Goal: Check status: Check status

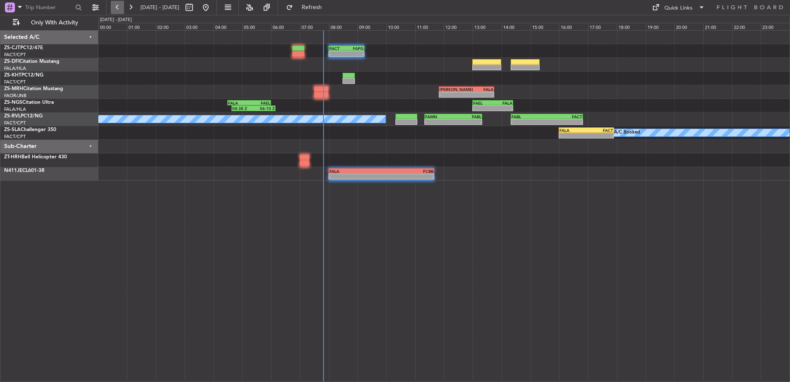
click at [115, 5] on button at bounding box center [117, 7] width 13 height 13
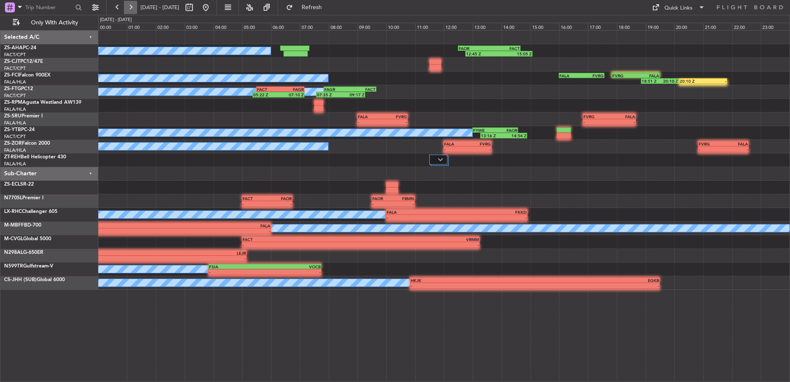
click at [131, 7] on button at bounding box center [130, 7] width 13 height 13
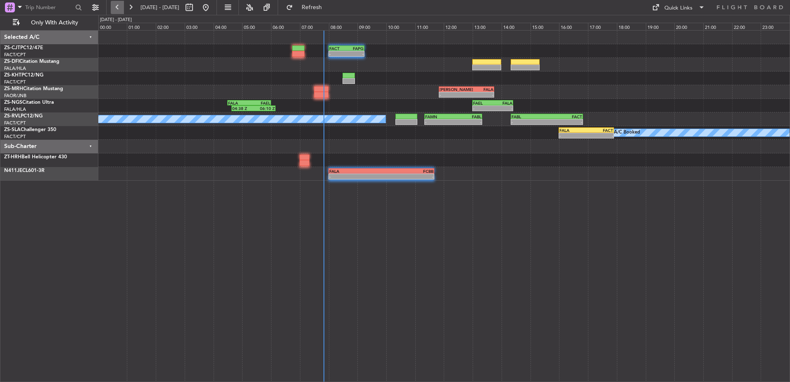
click at [122, 4] on button at bounding box center [117, 7] width 13 height 13
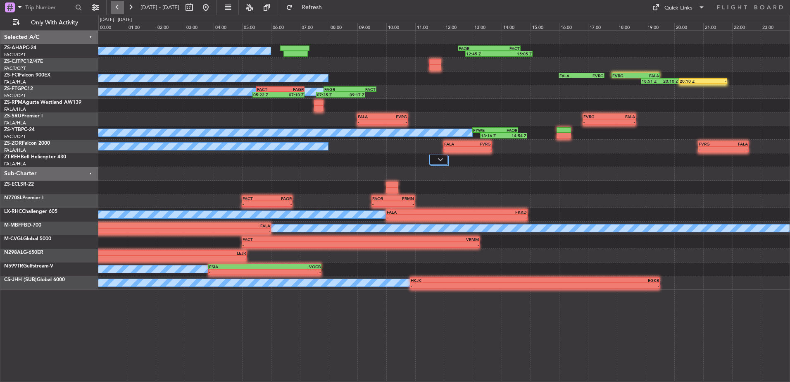
click at [122, 4] on button at bounding box center [117, 7] width 13 height 13
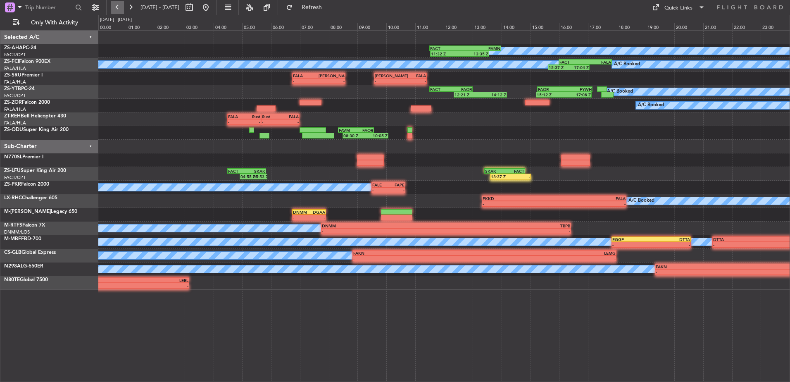
click at [122, 4] on button at bounding box center [117, 7] width 13 height 13
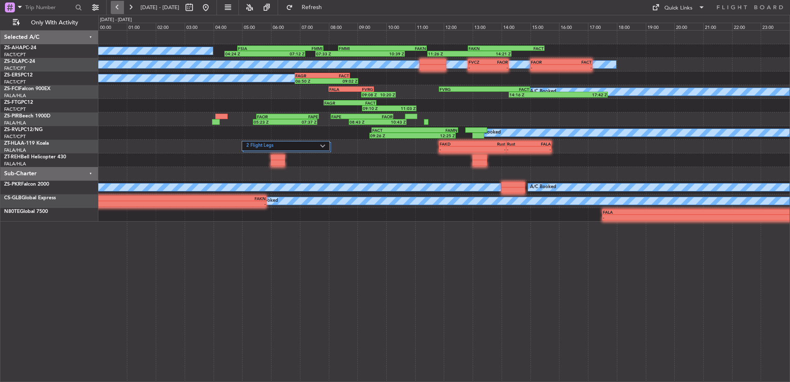
click at [120, 7] on button at bounding box center [117, 7] width 13 height 13
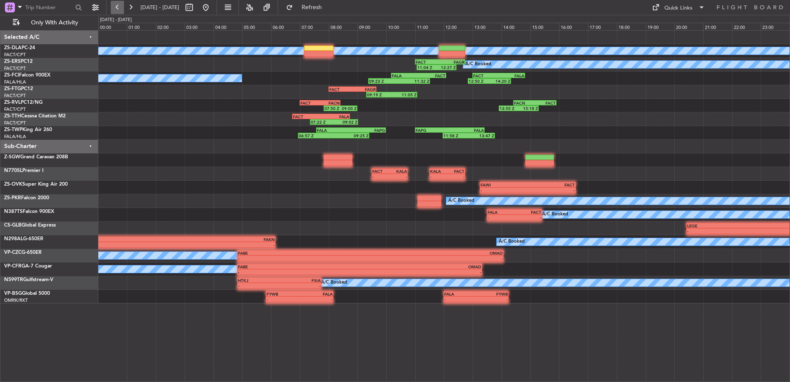
click at [120, 7] on button at bounding box center [117, 7] width 13 height 13
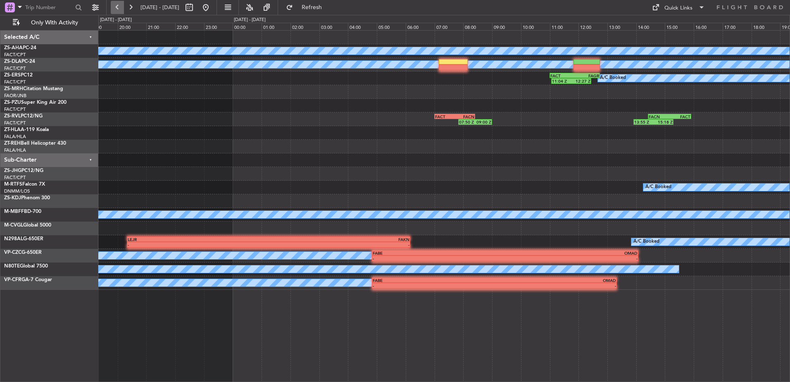
click at [120, 7] on button at bounding box center [117, 7] width 13 height 13
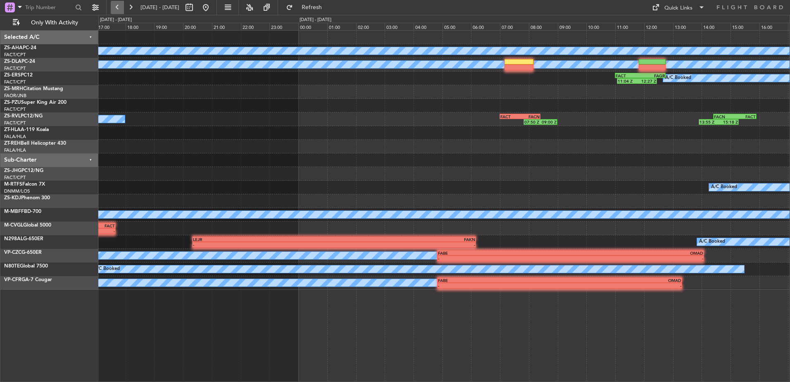
click at [120, 7] on button at bounding box center [117, 7] width 13 height 13
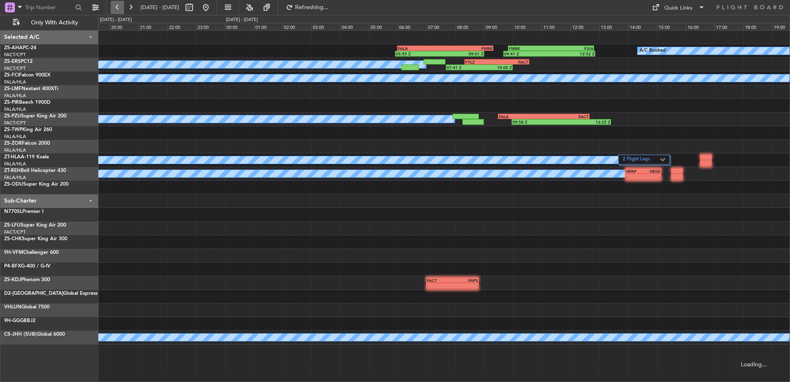
click at [120, 7] on button at bounding box center [117, 7] width 13 height 13
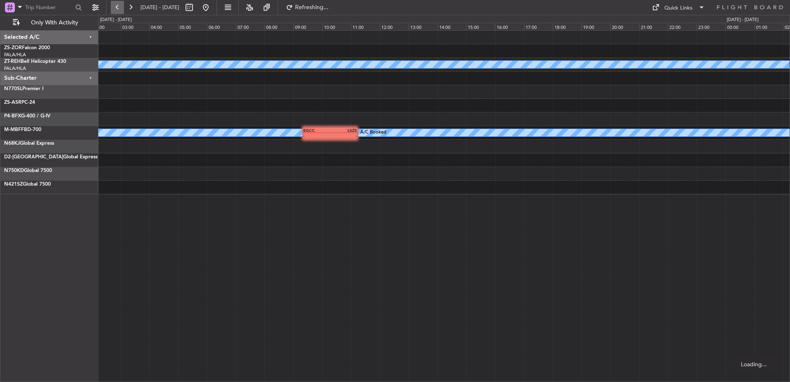
click at [120, 7] on button at bounding box center [117, 7] width 13 height 13
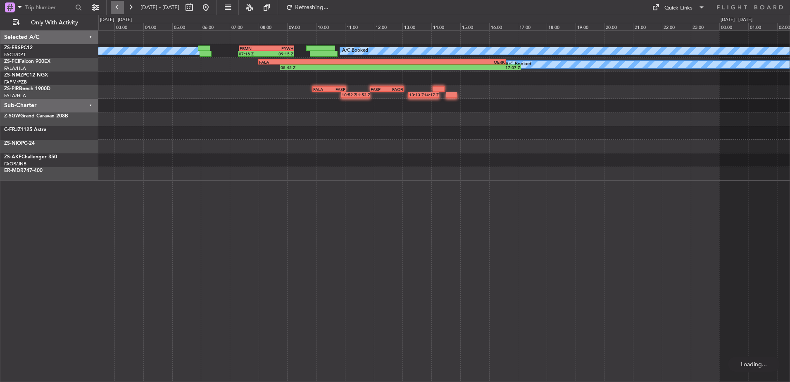
click at [120, 7] on button at bounding box center [117, 7] width 13 height 13
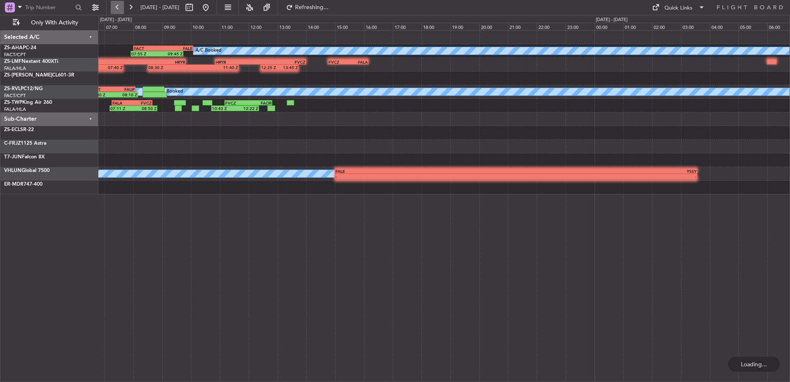
click at [120, 7] on button at bounding box center [117, 7] width 13 height 13
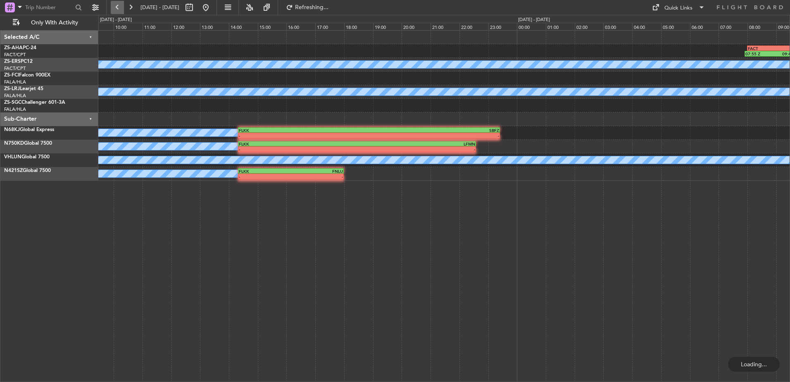
click at [120, 7] on button at bounding box center [117, 7] width 13 height 13
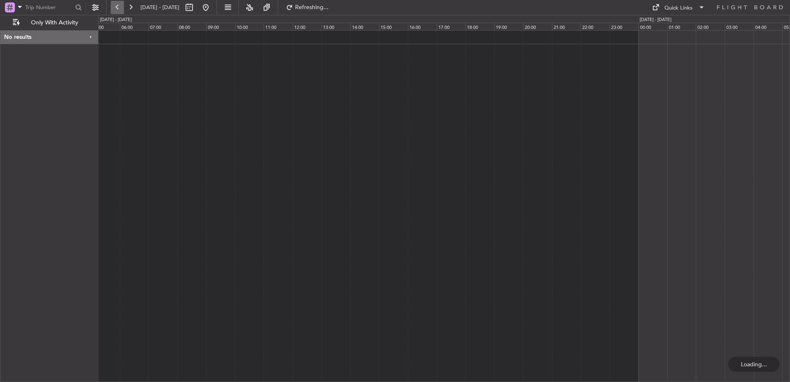
click at [120, 7] on button at bounding box center [117, 7] width 13 height 13
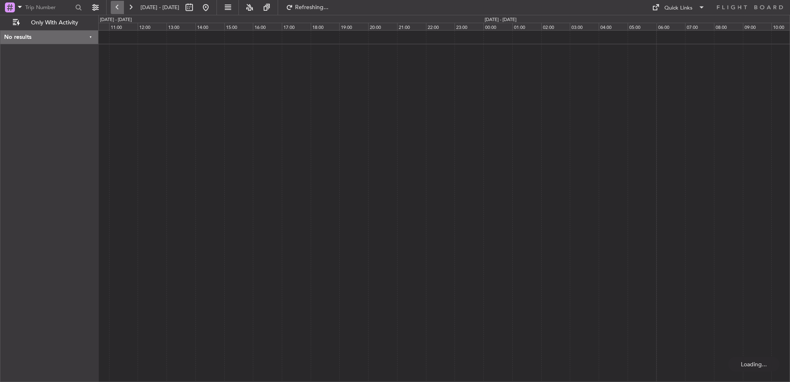
click at [120, 7] on button at bounding box center [117, 7] width 13 height 13
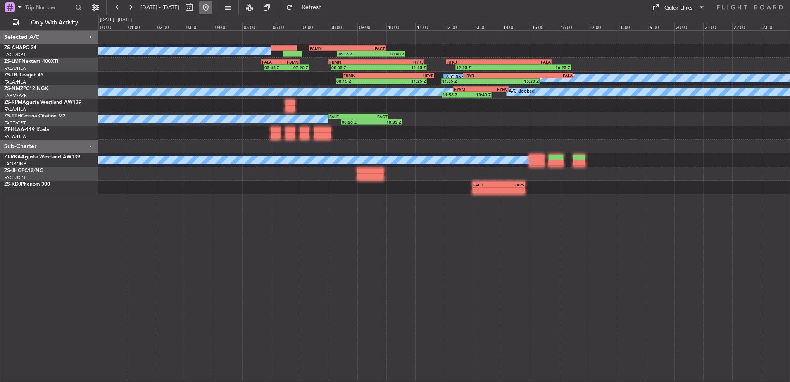
click at [212, 9] on button at bounding box center [205, 7] width 13 height 13
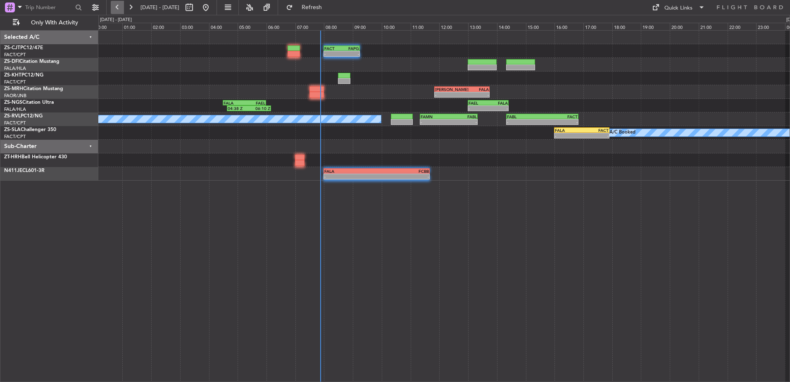
click at [117, 7] on button at bounding box center [117, 7] width 13 height 13
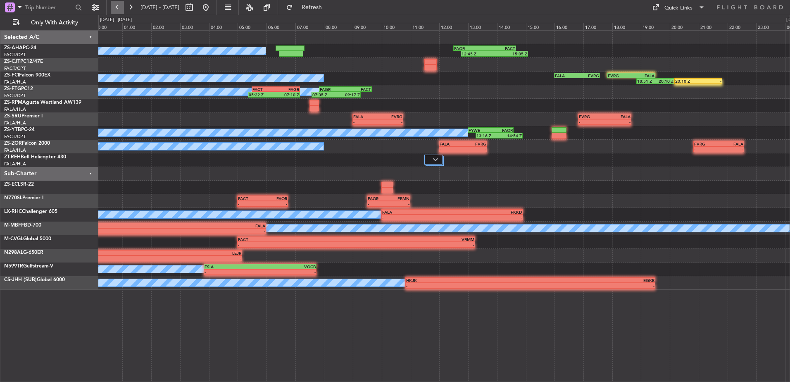
click at [113, 7] on button at bounding box center [117, 7] width 13 height 13
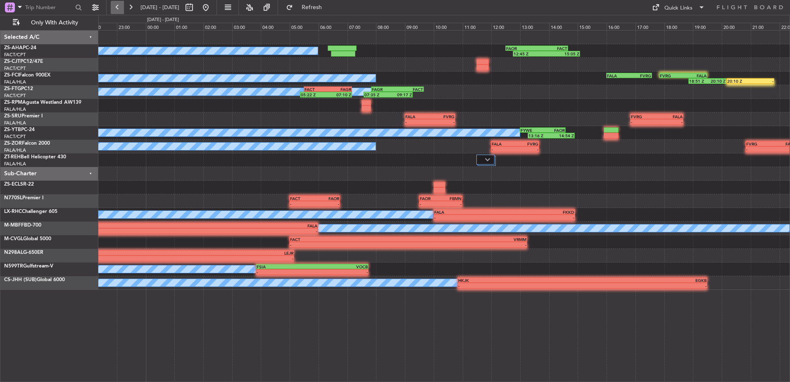
click at [113, 7] on button at bounding box center [117, 7] width 13 height 13
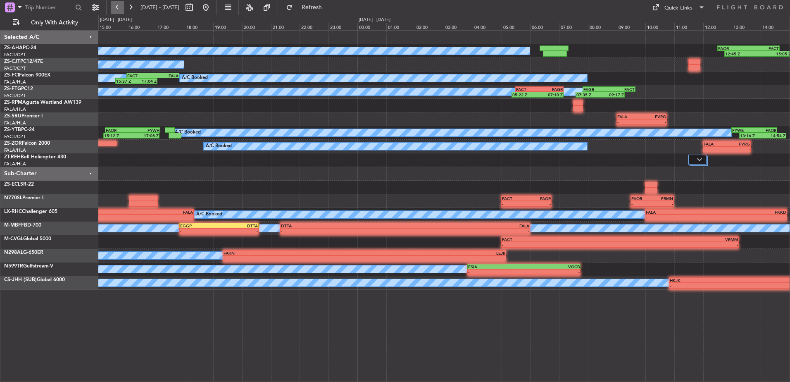
click at [113, 7] on button at bounding box center [117, 7] width 13 height 13
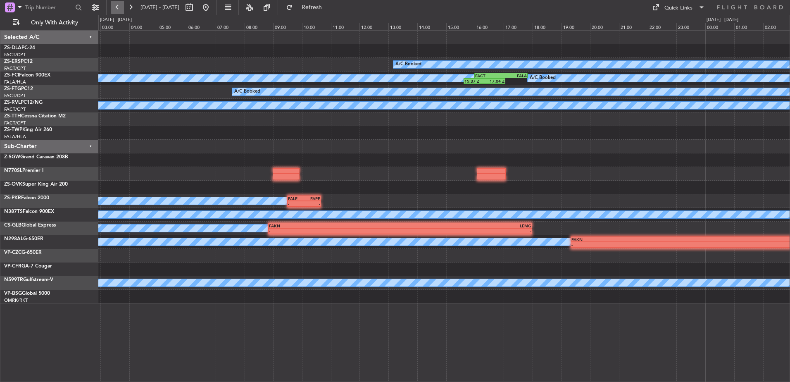
click at [113, 7] on button at bounding box center [117, 7] width 13 height 13
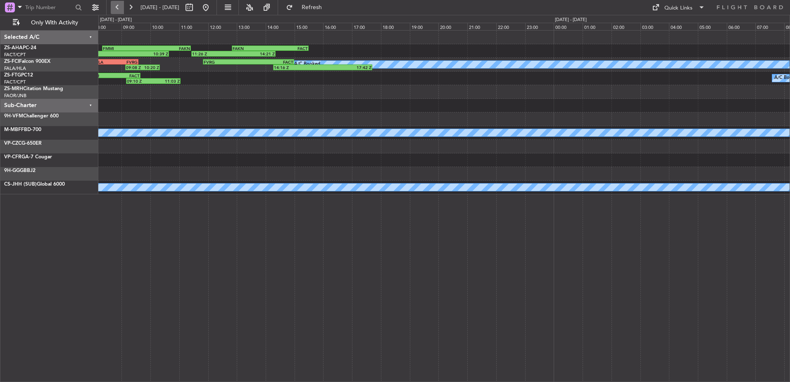
click at [113, 7] on button at bounding box center [117, 7] width 13 height 13
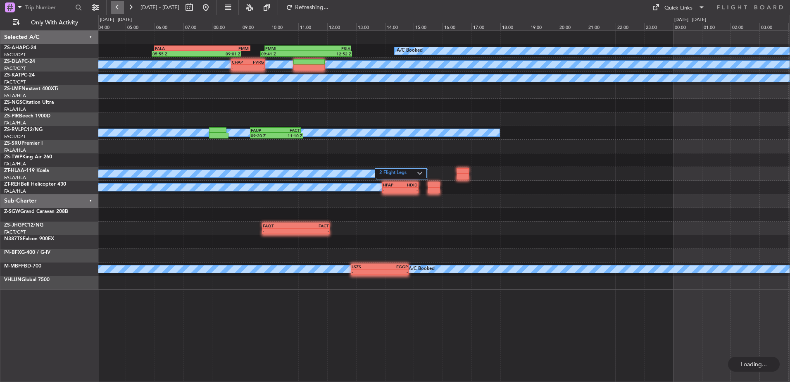
click at [113, 7] on button at bounding box center [117, 7] width 13 height 13
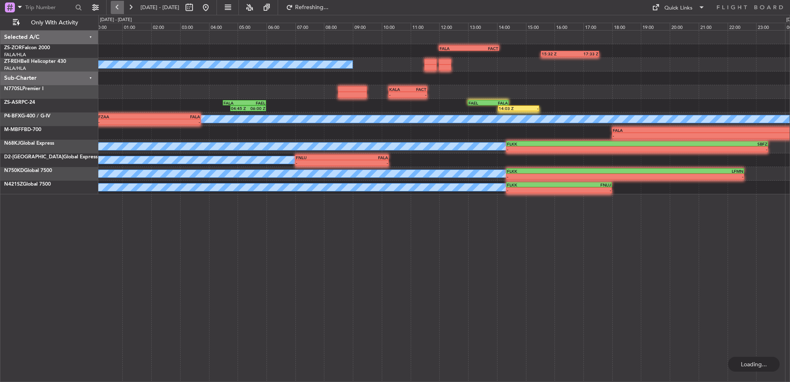
click at [117, 8] on button at bounding box center [117, 7] width 13 height 13
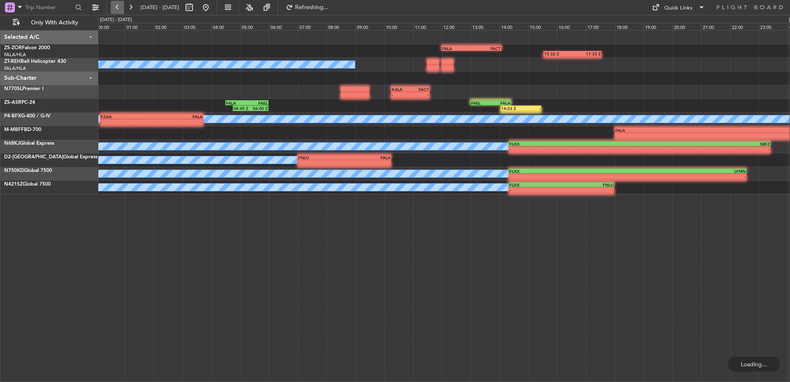
click at [117, 8] on button at bounding box center [117, 7] width 13 height 13
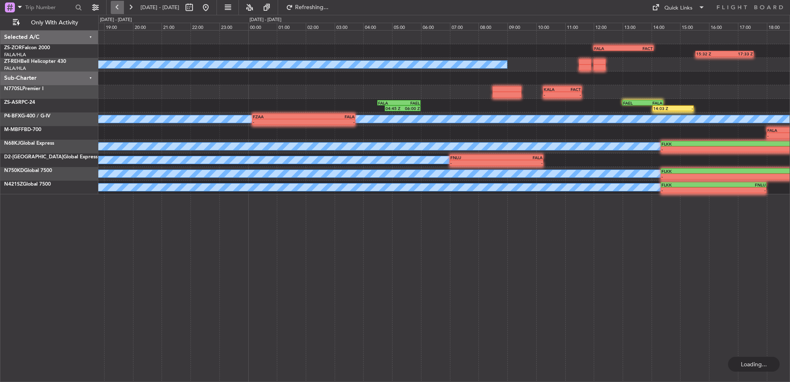
click at [117, 8] on button at bounding box center [117, 7] width 13 height 13
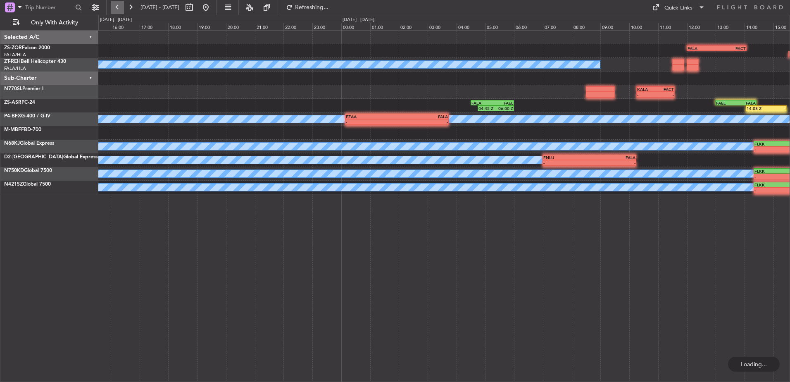
click at [117, 8] on button at bounding box center [117, 7] width 13 height 13
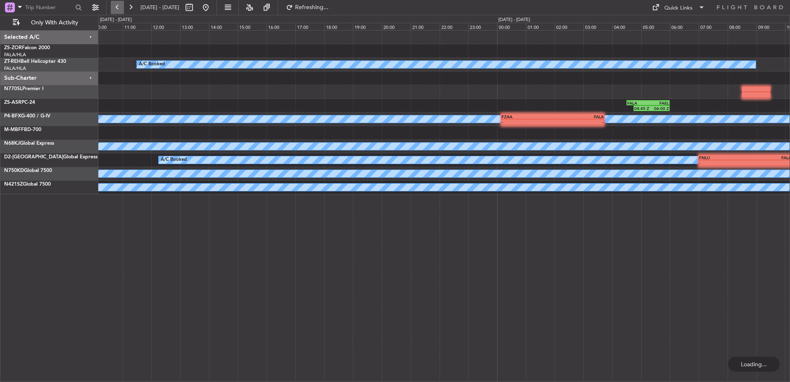
click at [117, 8] on button at bounding box center [117, 7] width 13 height 13
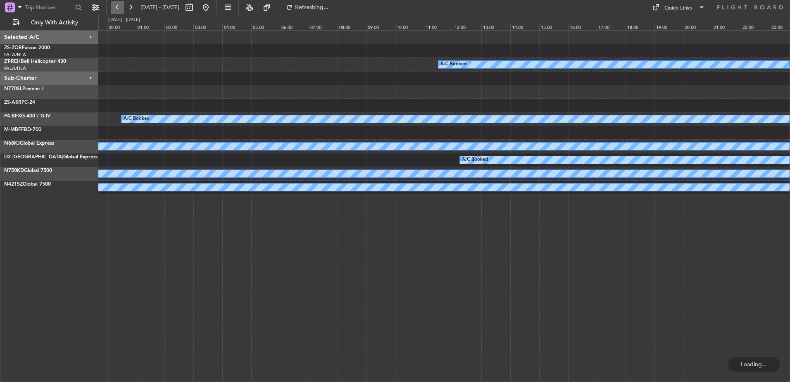
click at [117, 8] on button at bounding box center [117, 7] width 13 height 13
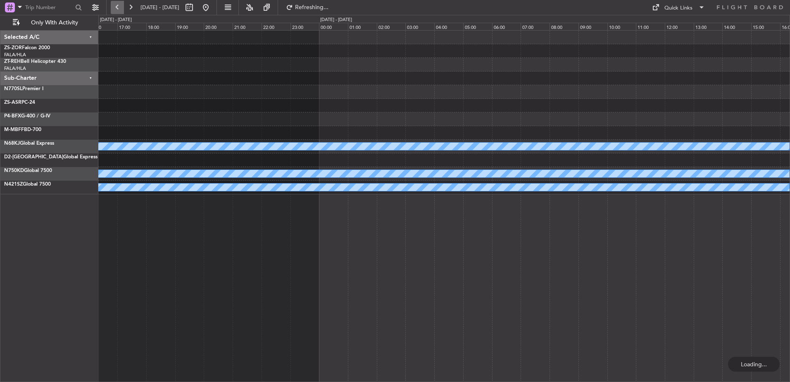
click at [117, 8] on button at bounding box center [117, 7] width 13 height 13
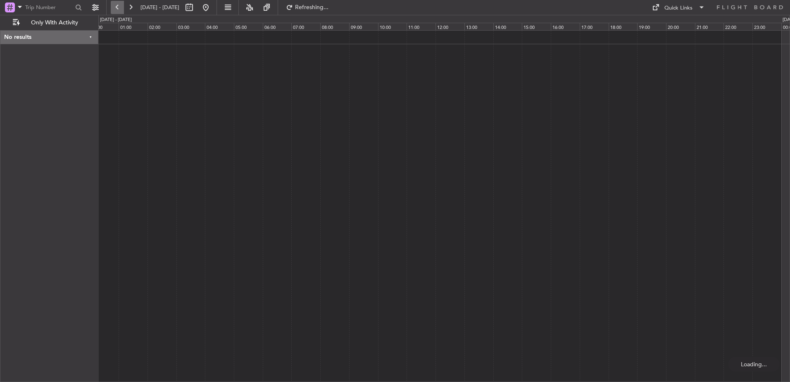
click at [117, 8] on button at bounding box center [117, 7] width 13 height 13
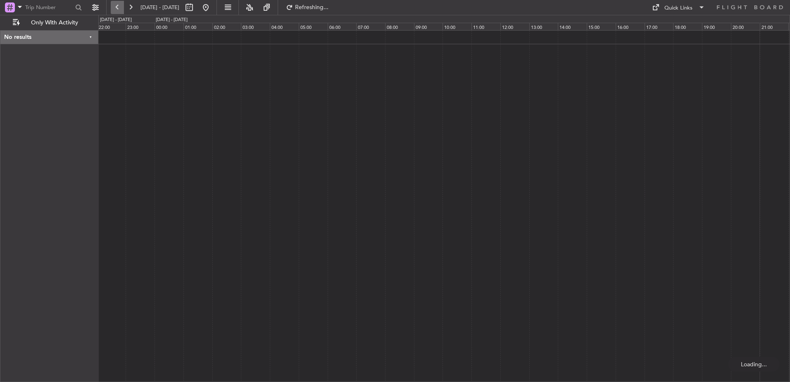
click at [117, 8] on button at bounding box center [117, 7] width 13 height 13
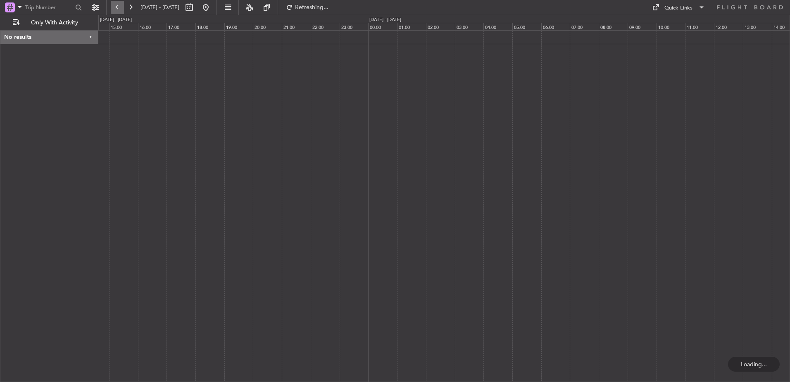
click at [117, 8] on button at bounding box center [117, 7] width 13 height 13
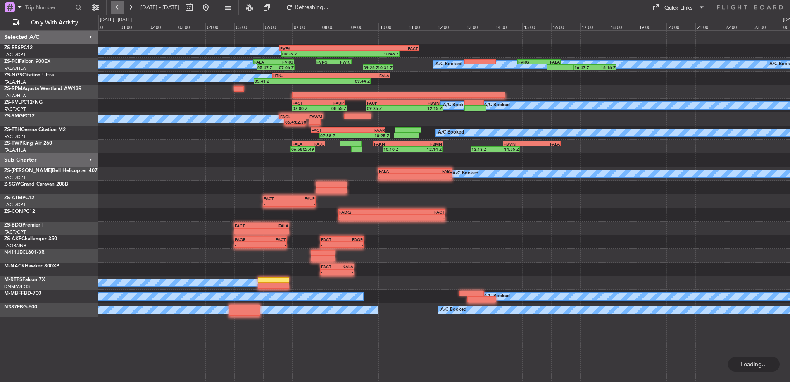
click at [117, 8] on button at bounding box center [117, 7] width 13 height 13
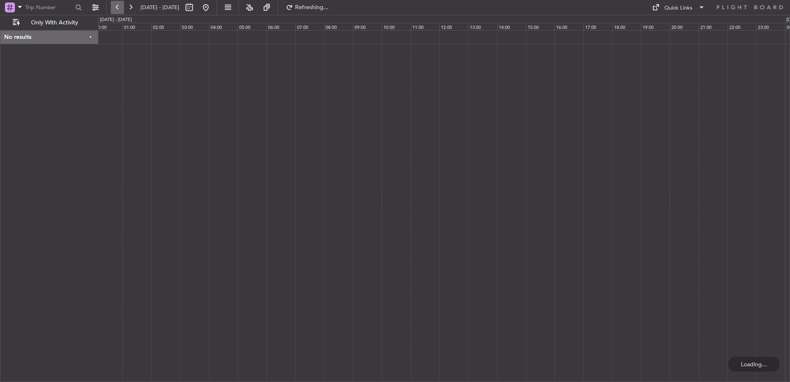
click at [117, 8] on button at bounding box center [117, 7] width 13 height 13
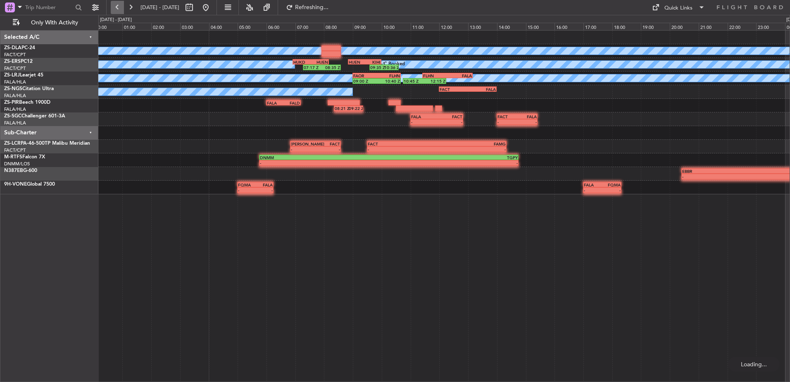
click at [117, 8] on button at bounding box center [117, 7] width 13 height 13
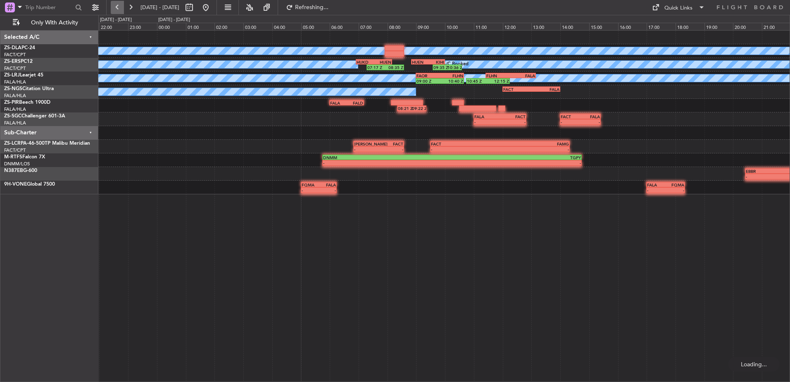
click at [117, 8] on button at bounding box center [117, 7] width 13 height 13
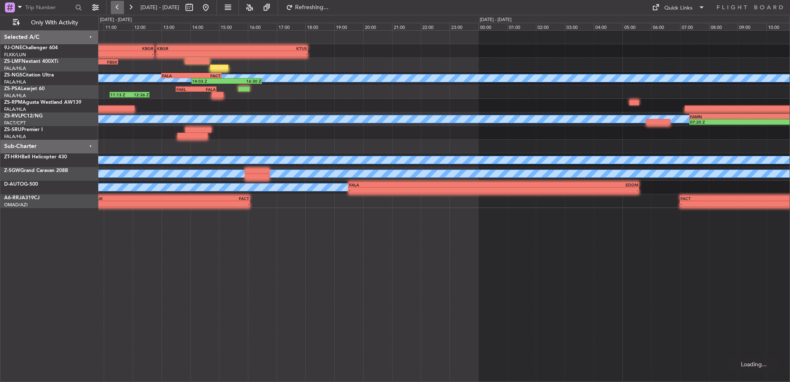
click at [117, 8] on button at bounding box center [117, 7] width 13 height 13
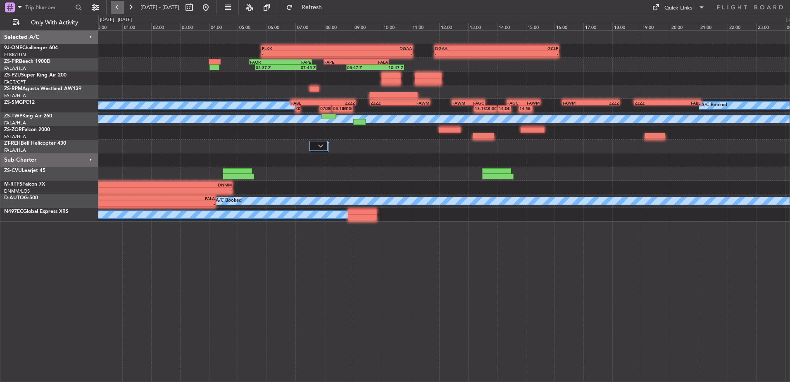
click at [113, 5] on button at bounding box center [117, 7] width 13 height 13
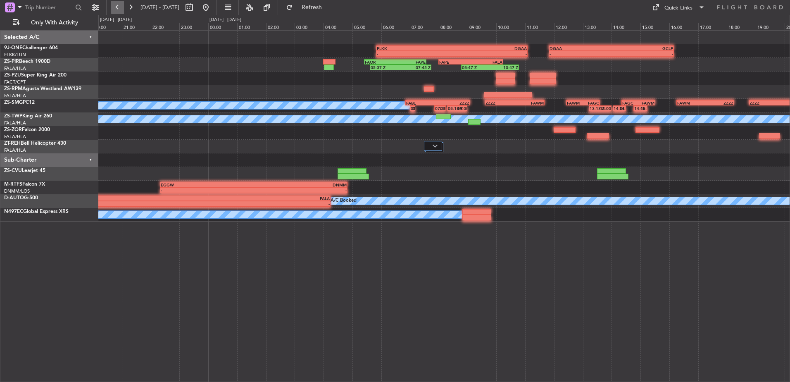
click at [113, 5] on button at bounding box center [117, 7] width 13 height 13
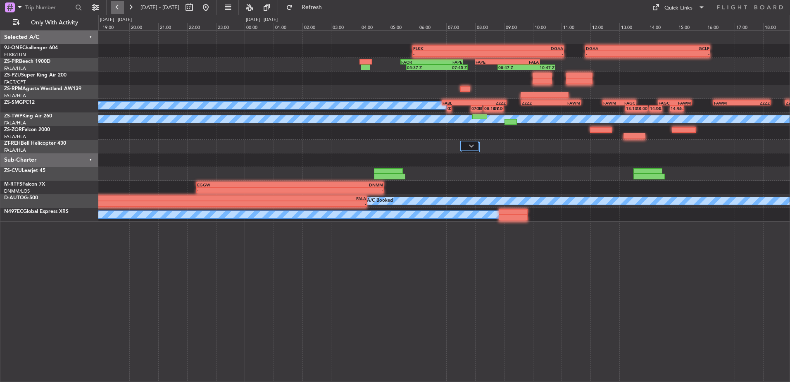
click at [113, 5] on button at bounding box center [117, 7] width 13 height 13
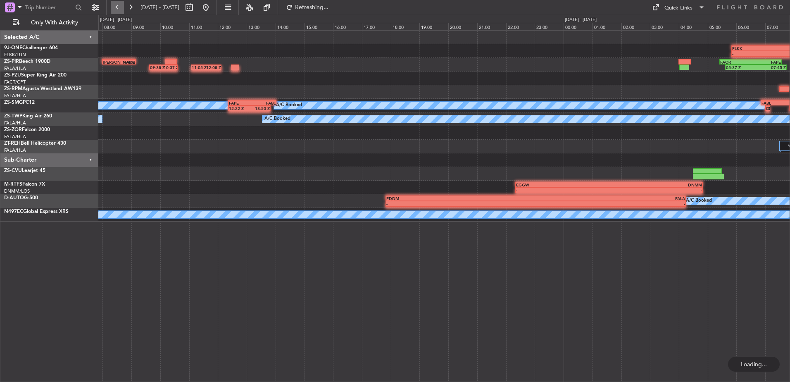
click at [113, 5] on button at bounding box center [117, 7] width 13 height 13
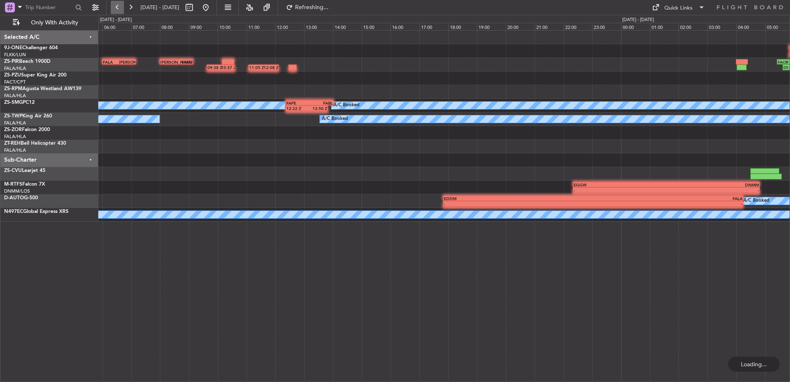
click at [113, 5] on button at bounding box center [117, 7] width 13 height 13
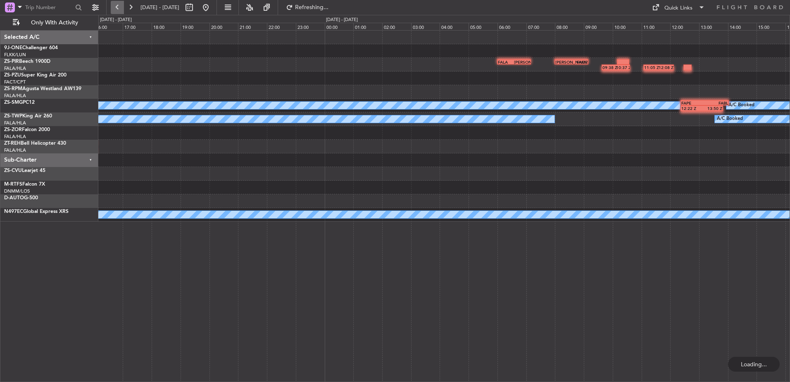
click at [113, 5] on button at bounding box center [117, 7] width 13 height 13
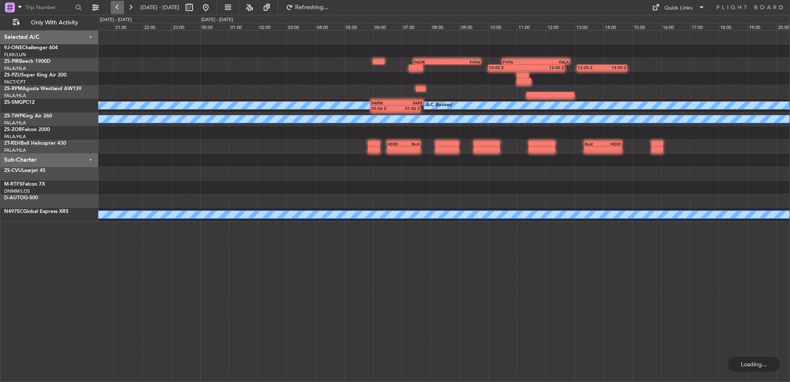
click at [113, 5] on button at bounding box center [117, 7] width 13 height 13
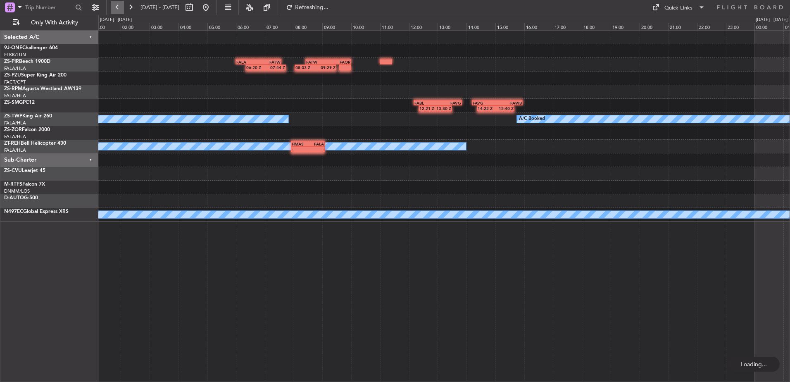
click at [113, 5] on button at bounding box center [117, 7] width 13 height 13
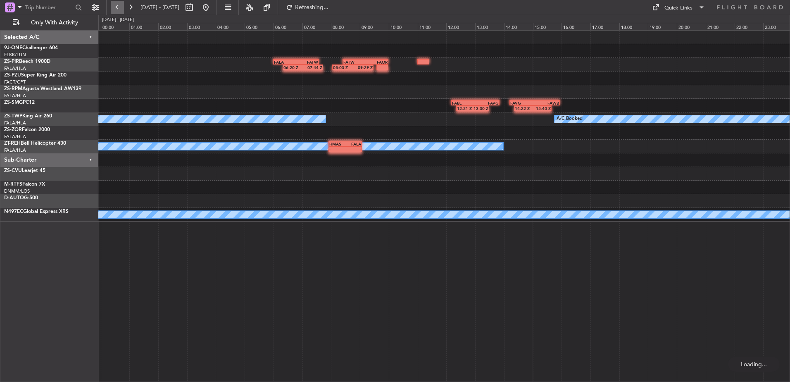
click at [113, 5] on button at bounding box center [117, 7] width 13 height 13
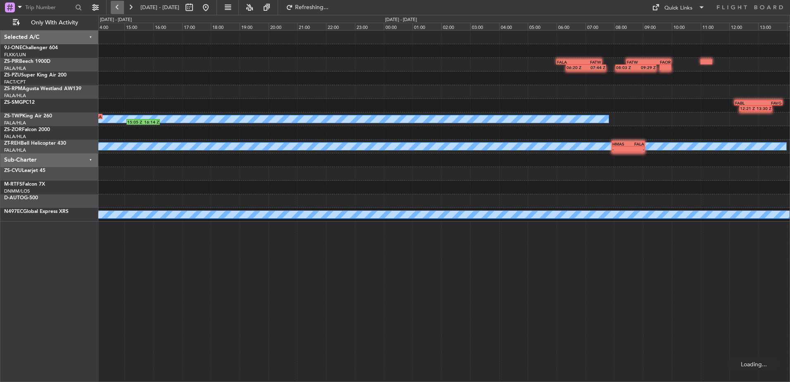
click at [113, 5] on button at bounding box center [117, 7] width 13 height 13
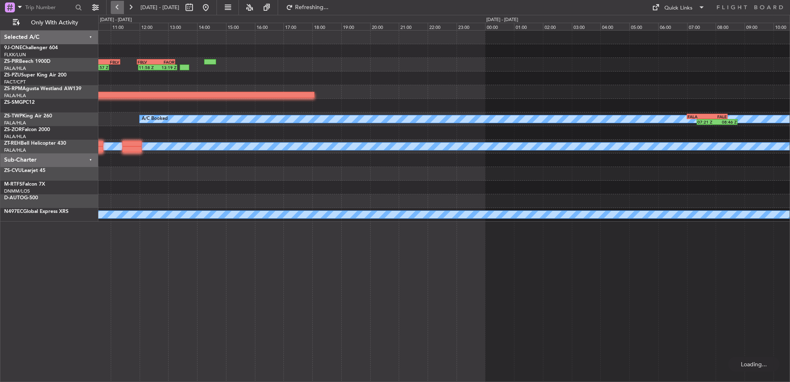
click at [113, 5] on button at bounding box center [117, 7] width 13 height 13
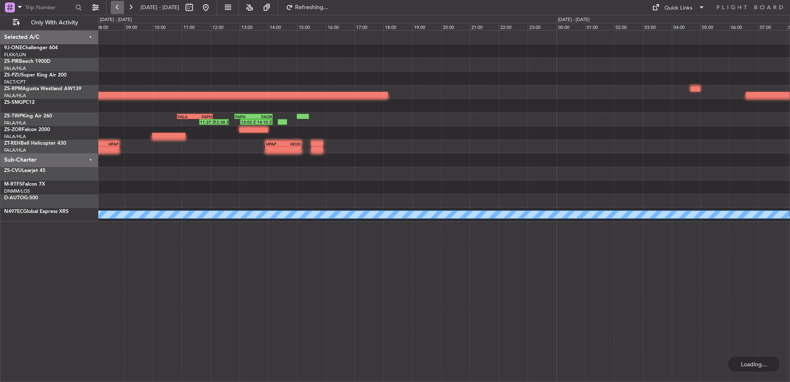
click at [113, 5] on button at bounding box center [117, 7] width 13 height 13
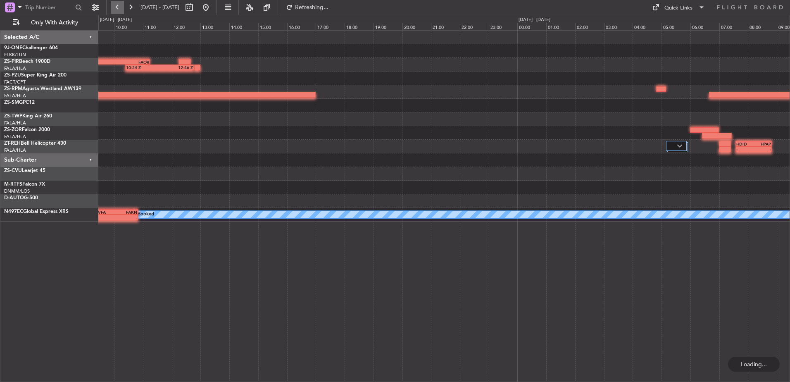
click at [113, 5] on button at bounding box center [117, 7] width 13 height 13
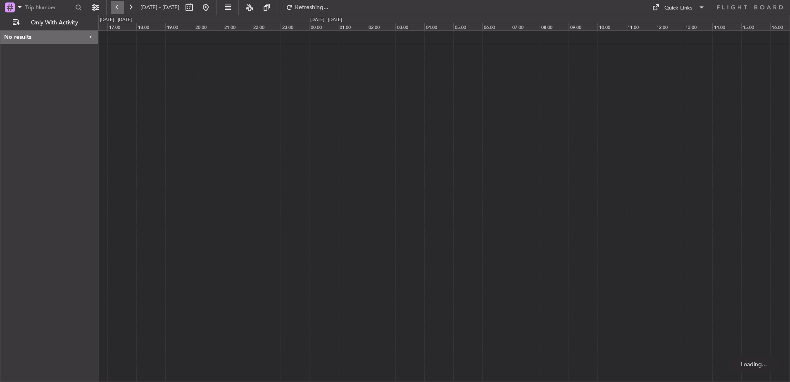
click at [113, 5] on button at bounding box center [117, 7] width 13 height 13
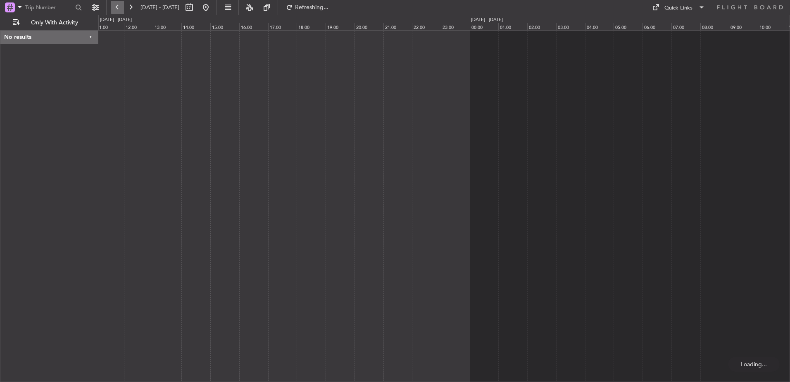
click at [113, 5] on button at bounding box center [117, 7] width 13 height 13
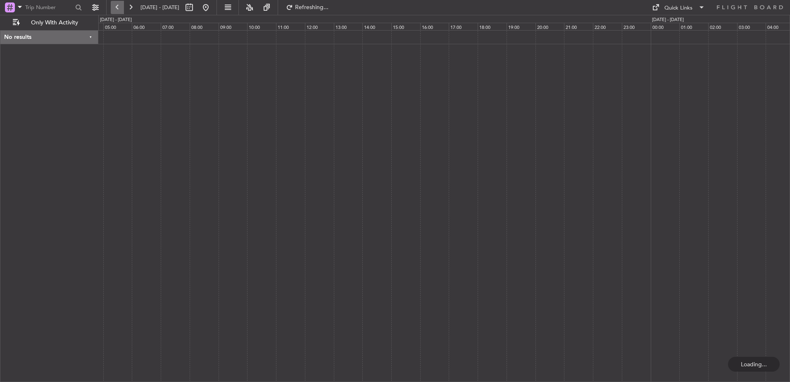
click at [113, 5] on button at bounding box center [117, 7] width 13 height 13
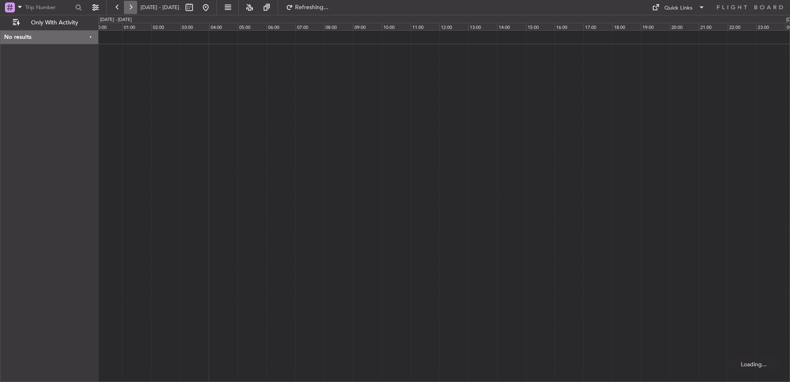
click at [133, 3] on button at bounding box center [130, 7] width 13 height 13
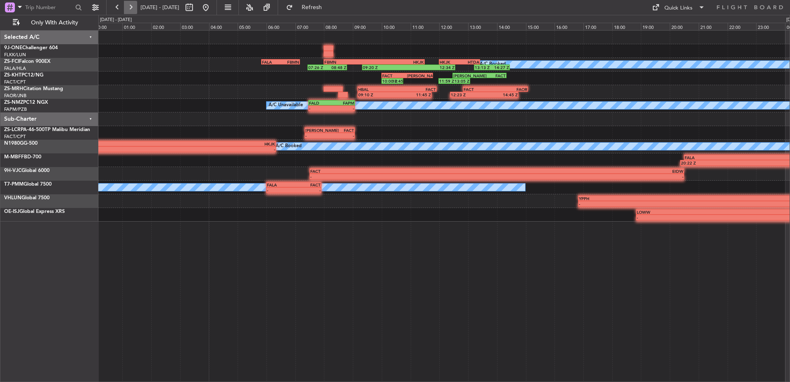
click at [133, 3] on button at bounding box center [130, 7] width 13 height 13
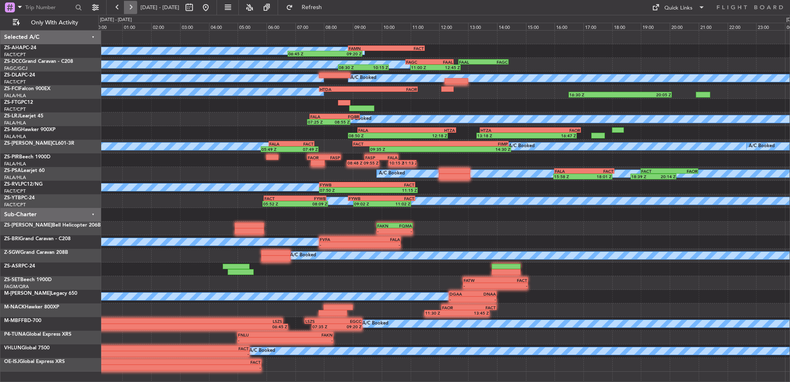
click at [128, 5] on button at bounding box center [130, 7] width 13 height 13
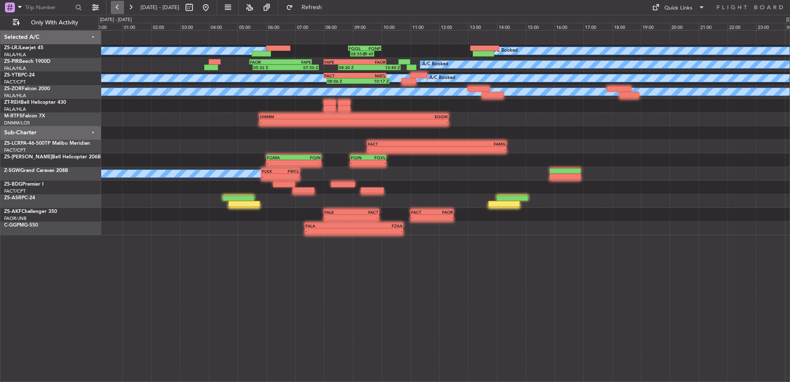
click at [117, 6] on button at bounding box center [117, 7] width 13 height 13
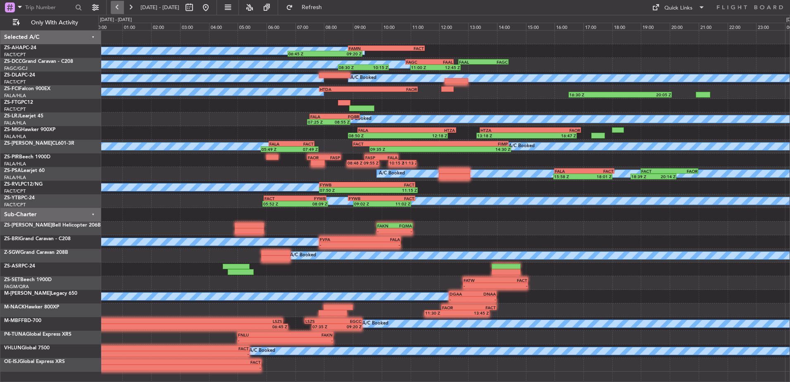
click at [112, 4] on button at bounding box center [117, 7] width 13 height 13
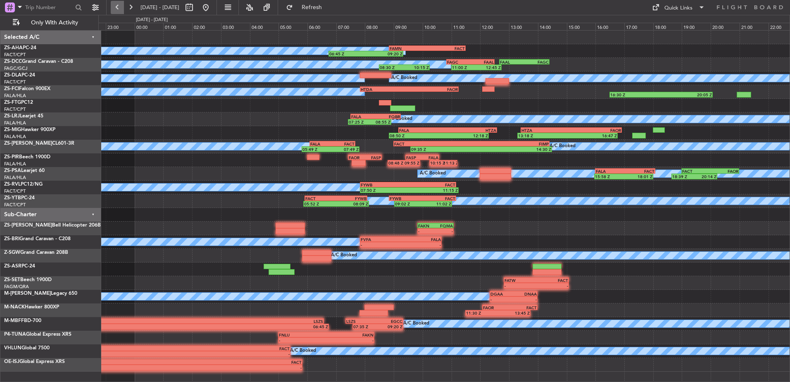
click at [112, 4] on button at bounding box center [117, 7] width 13 height 13
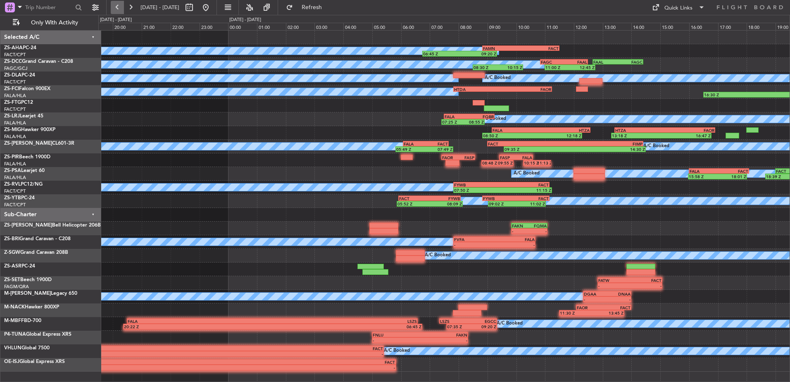
click at [112, 4] on button at bounding box center [117, 7] width 13 height 13
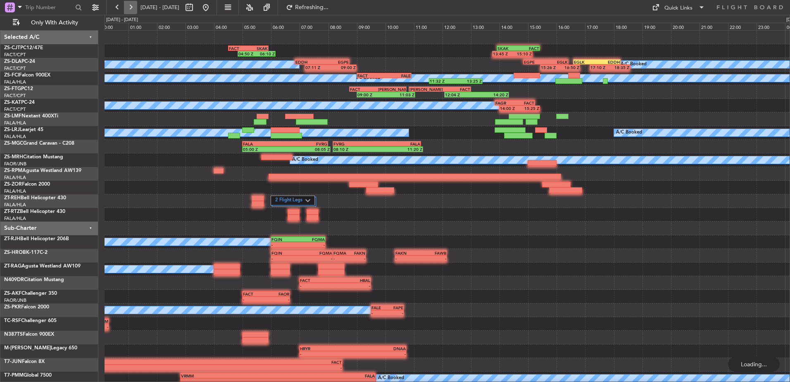
click at [125, 4] on button at bounding box center [130, 7] width 13 height 13
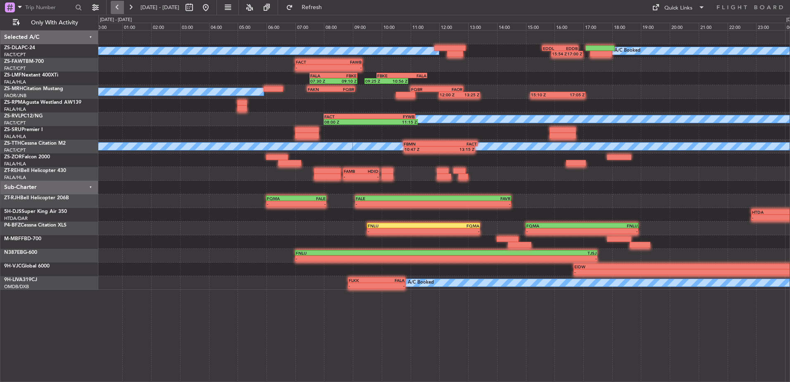
click at [114, 2] on button at bounding box center [117, 7] width 13 height 13
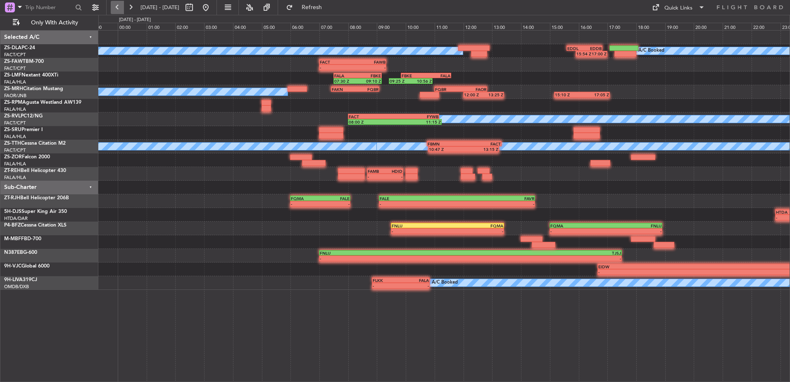
click at [114, 2] on button at bounding box center [117, 7] width 13 height 13
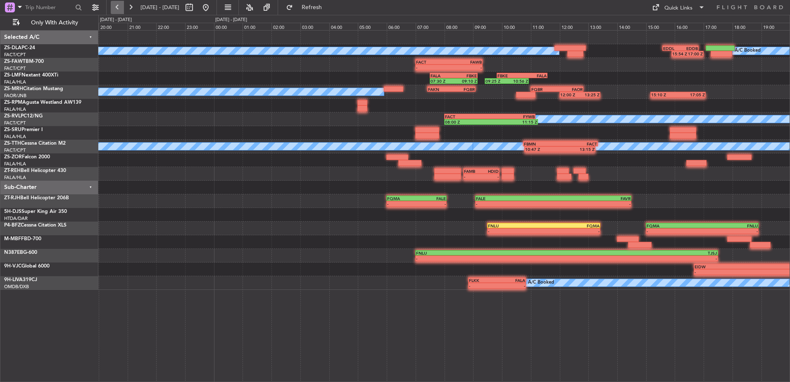
click at [114, 2] on button at bounding box center [117, 7] width 13 height 13
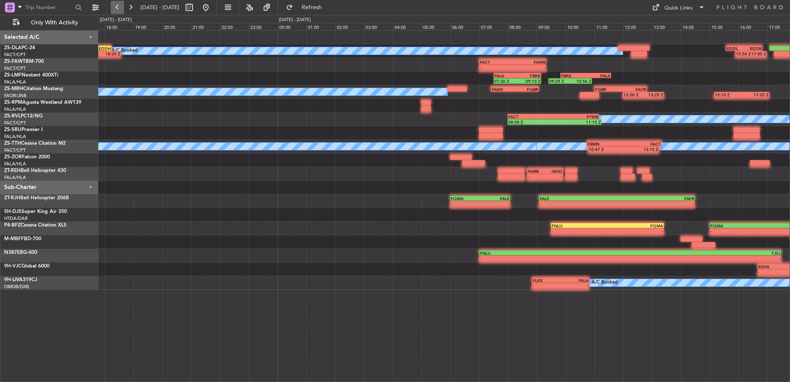
click at [114, 2] on button at bounding box center [117, 7] width 13 height 13
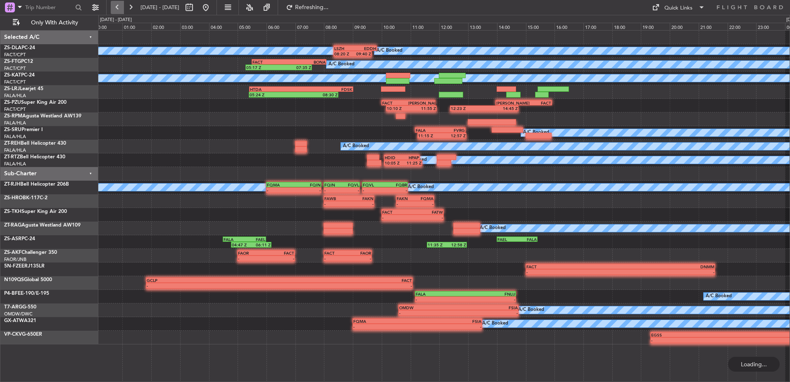
click at [114, 2] on button at bounding box center [117, 7] width 13 height 13
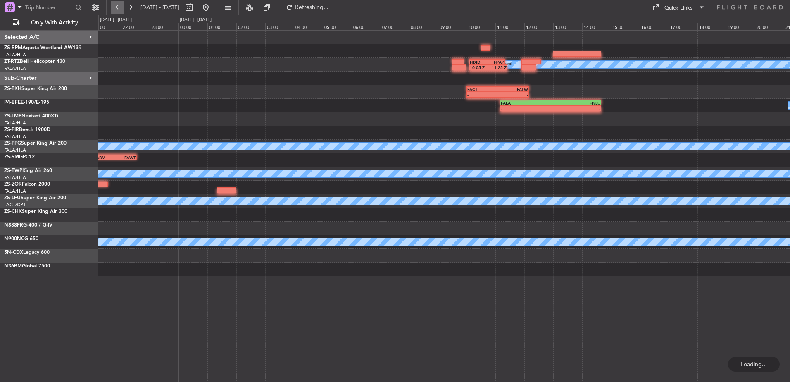
click at [114, 2] on button at bounding box center [117, 7] width 13 height 13
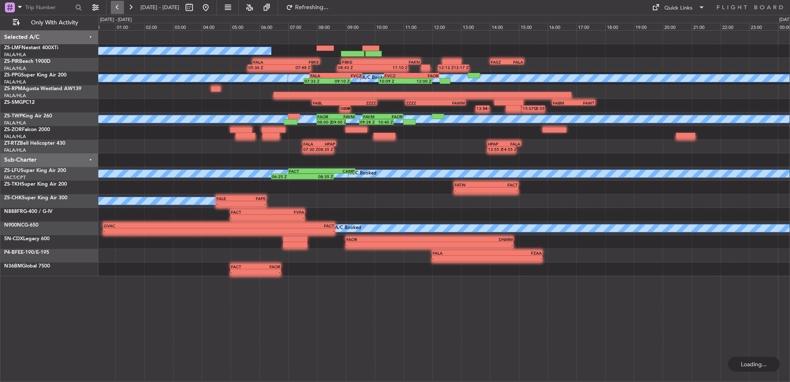
click at [114, 2] on button at bounding box center [117, 7] width 13 height 13
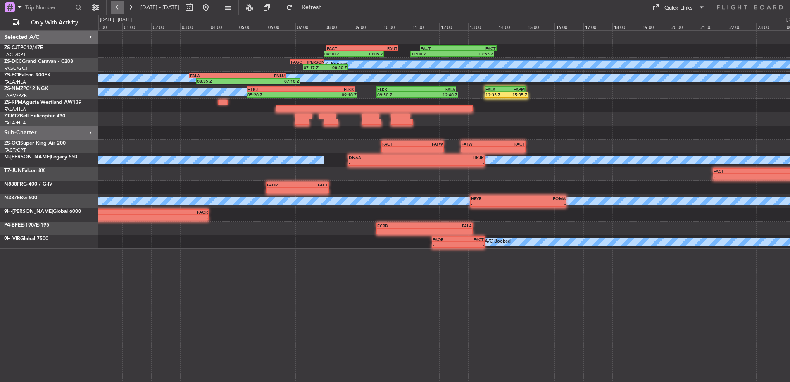
click at [117, 7] on button at bounding box center [117, 7] width 13 height 13
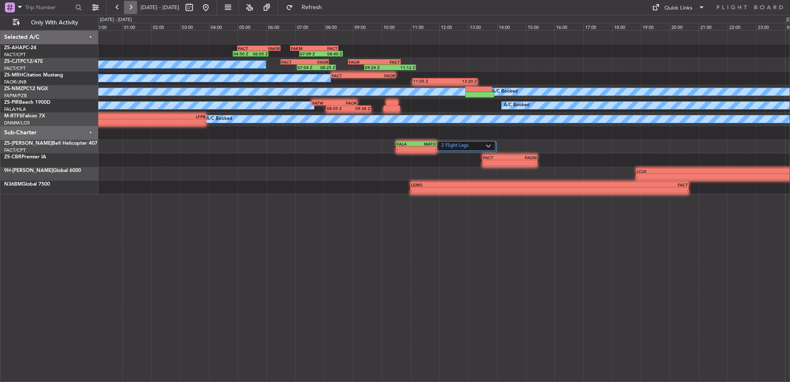
click at [132, 10] on button at bounding box center [130, 7] width 13 height 13
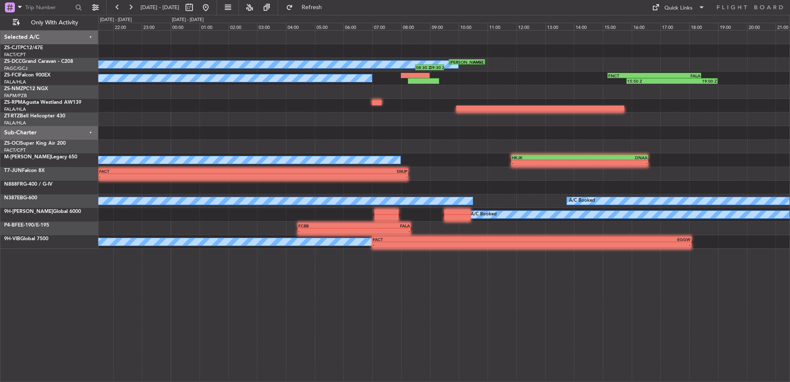
click at [0, 174] on html "[DATE] - [DATE] Refresh Quick Links Only With Activity A/C Booked 08:30 Z 09:30…" at bounding box center [395, 191] width 790 height 382
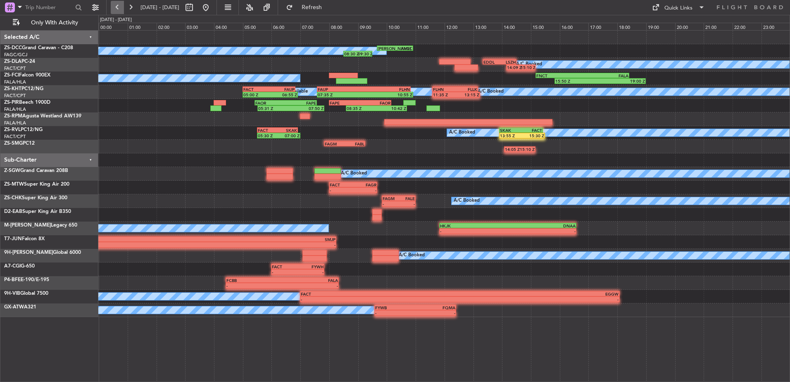
click at [117, 12] on button at bounding box center [117, 7] width 13 height 13
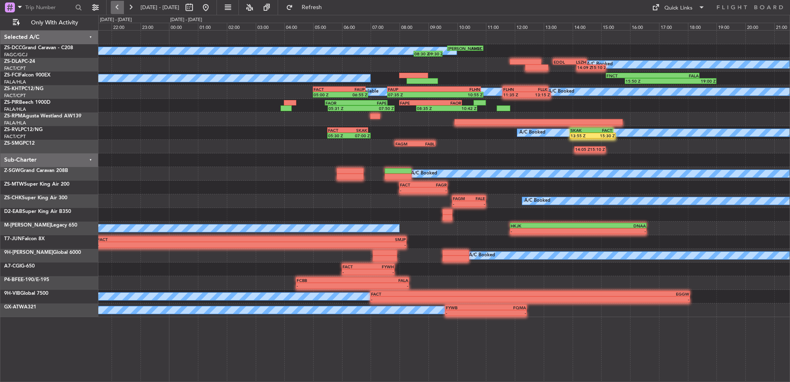
click at [117, 12] on button at bounding box center [117, 7] width 13 height 13
